Goal: Information Seeking & Learning: Learn about a topic

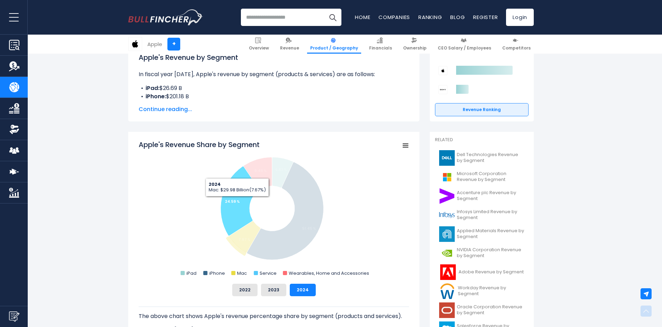
scroll to position [208, 0]
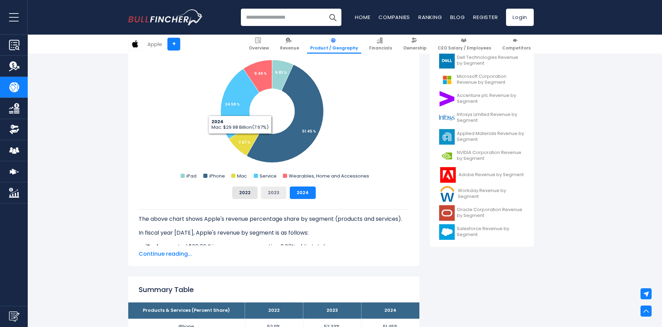
click at [273, 191] on button "2023" at bounding box center [273, 193] width 25 height 12
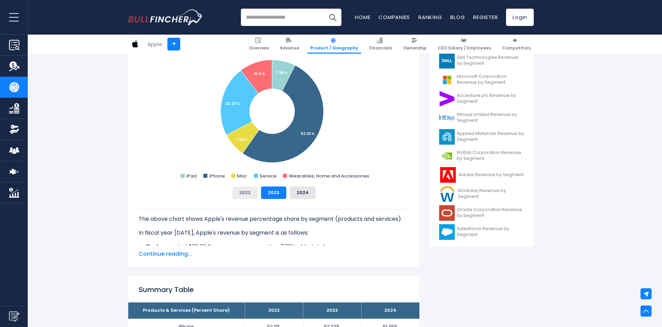
drag, startPoint x: 255, startPoint y: 194, endPoint x: 262, endPoint y: 193, distance: 6.3
click at [255, 194] on button "2022" at bounding box center [244, 193] width 25 height 12
click at [297, 197] on button "2024" at bounding box center [303, 193] width 26 height 12
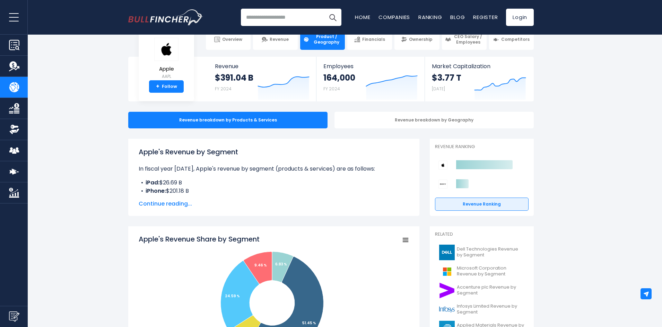
scroll to position [0, 0]
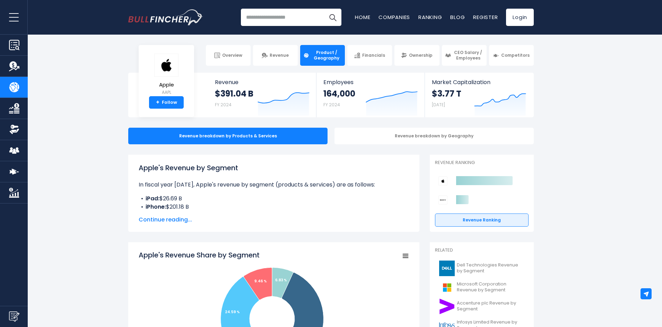
drag, startPoint x: 97, startPoint y: 64, endPoint x: 84, endPoint y: 5, distance: 61.4
click at [97, 62] on section "Apple + Overview Revenue Product / Geography Financials" at bounding box center [331, 55] width 662 height 21
drag, startPoint x: 80, startPoint y: 102, endPoint x: 95, endPoint y: 29, distance: 73.9
click at [82, 99] on section "Apple AAPL + Follow Revenue $391.04 B FY 2024 Created with Highcharts 12.1.2 Em…" at bounding box center [331, 95] width 662 height 45
drag, startPoint x: 81, startPoint y: 84, endPoint x: 84, endPoint y: 24, distance: 60.0
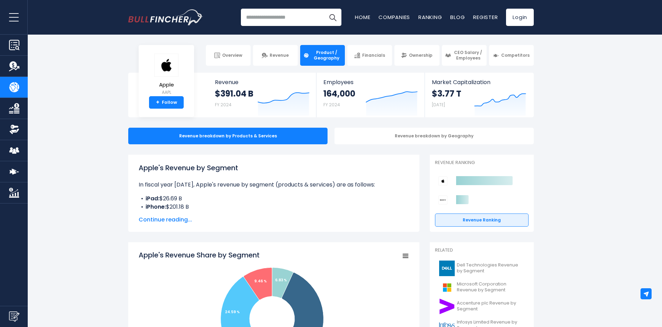
click at [81, 83] on section "Apple AAPL + Follow Revenue $391.04 B FY 2024 Created with Highcharts 12.1.2 Em…" at bounding box center [331, 95] width 662 height 45
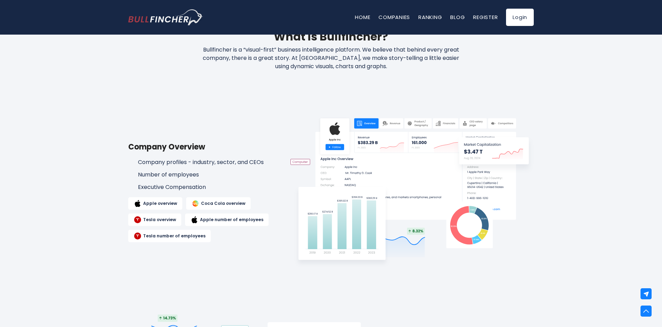
scroll to position [381, 0]
